Goal: Transaction & Acquisition: Purchase product/service

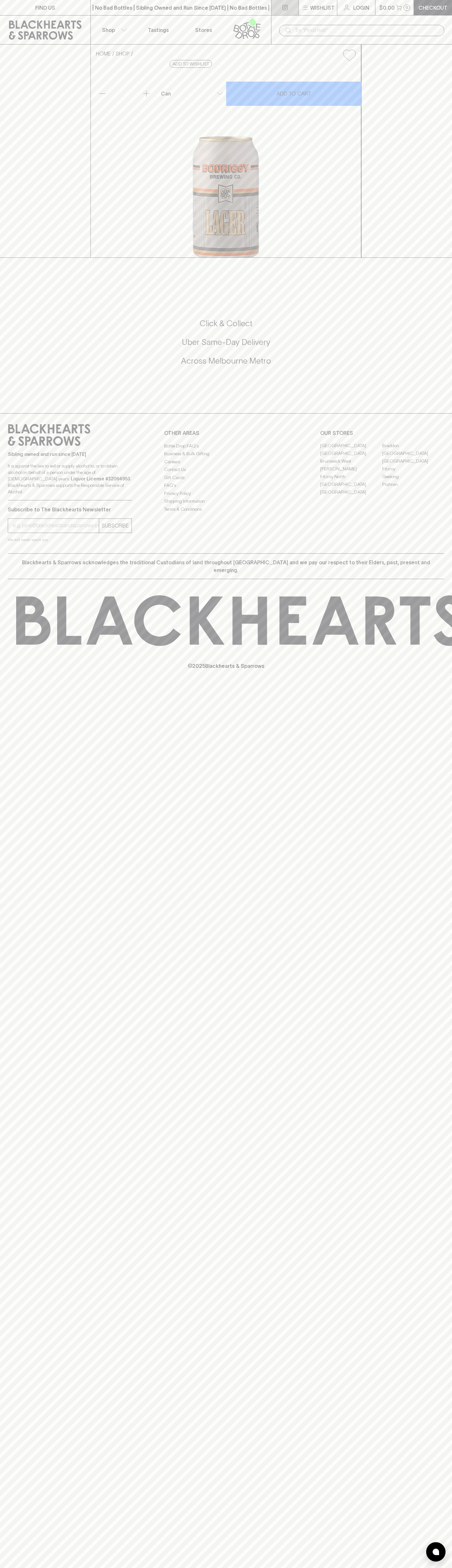
click at [281, 9] on link at bounding box center [284, 7] width 27 height 15
click at [446, 226] on div "HOME SHOP Bodriggy Lager $4.50 Add to wishlist 10% discount when purchasing 6 o…" at bounding box center [226, 151] width 452 height 213
click at [58, 1567] on html "FIND US | No Bad Bottles | Sibling Owned and Run Since 2006 | No Bad Bottles | …" at bounding box center [226, 784] width 452 height 1568
click at [26, 513] on p "Subscribe to The Blackhearts Newsletter" at bounding box center [70, 509] width 124 height 8
